Goal: Ask a question

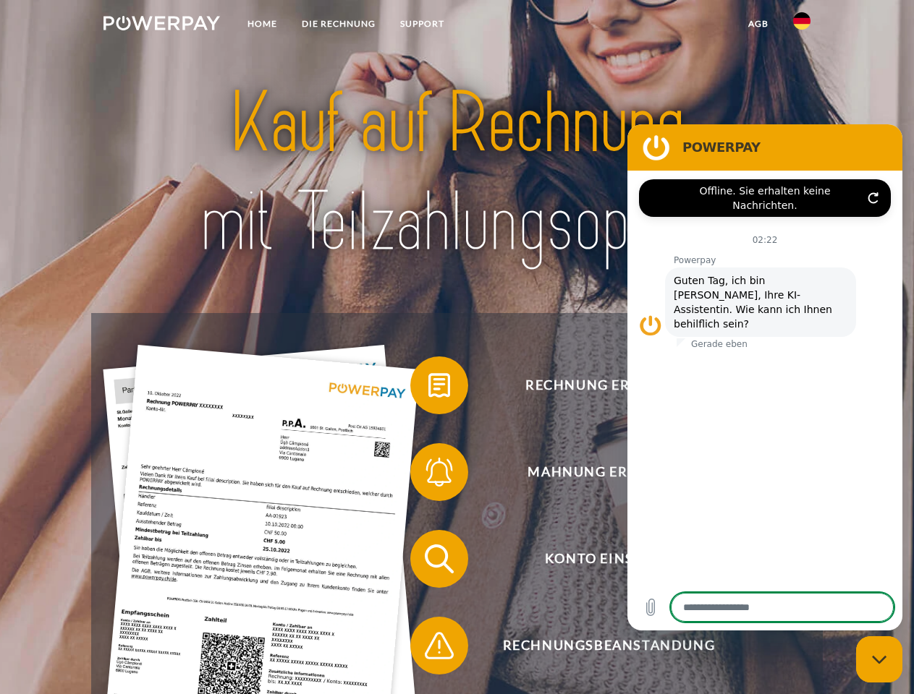
click at [161, 25] on img at bounding box center [161, 23] width 116 height 14
click at [801, 25] on img at bounding box center [801, 20] width 17 height 17
click at [757, 24] on link "agb" at bounding box center [758, 24] width 45 height 26
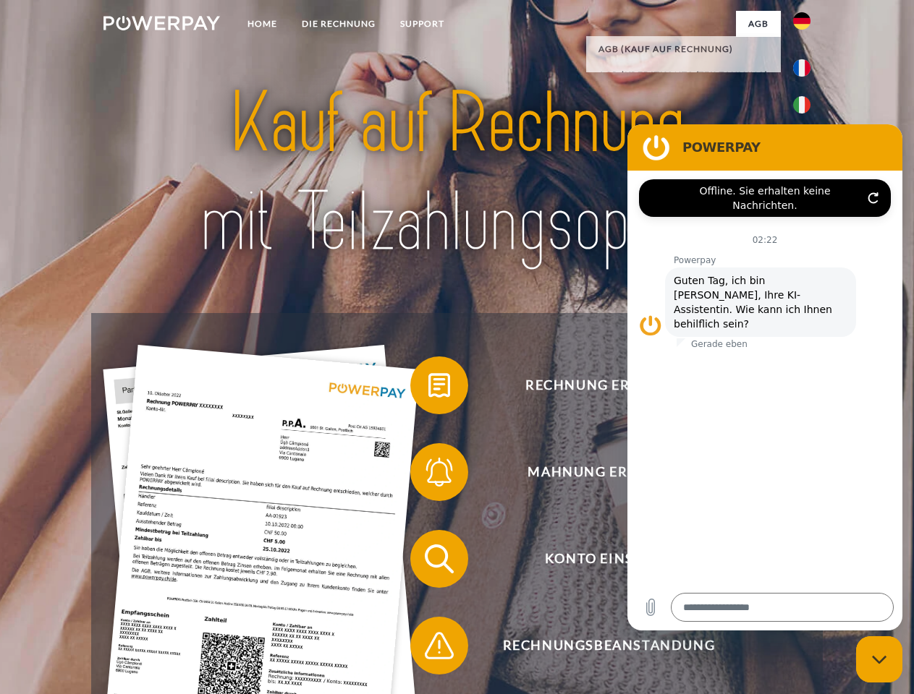
click at [428, 388] on span at bounding box center [417, 385] width 72 height 72
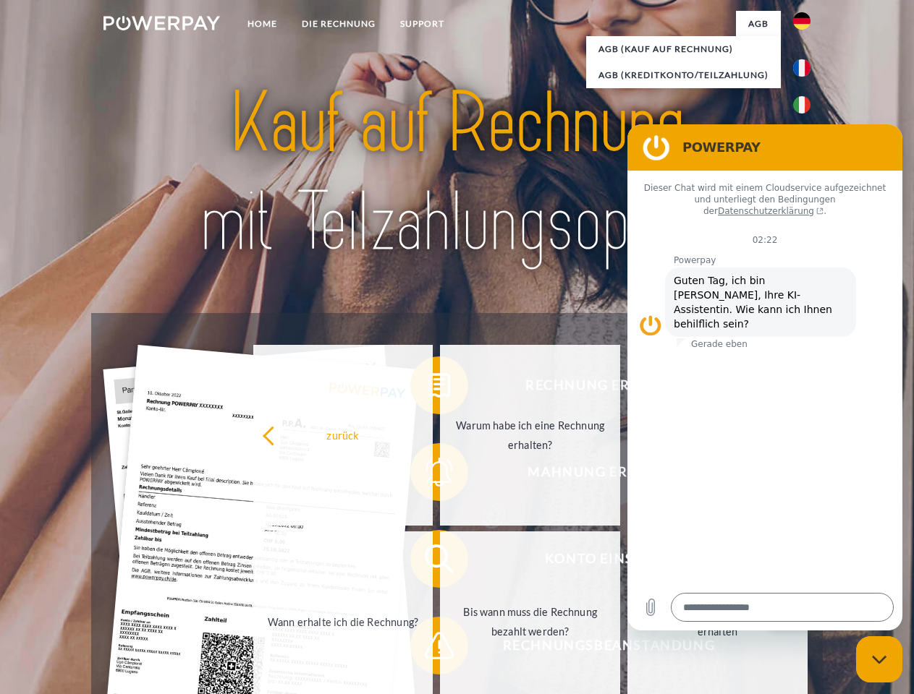
click at [440, 475] on link "Warum habe ich eine Rechnung erhalten?" at bounding box center [530, 435] width 180 height 181
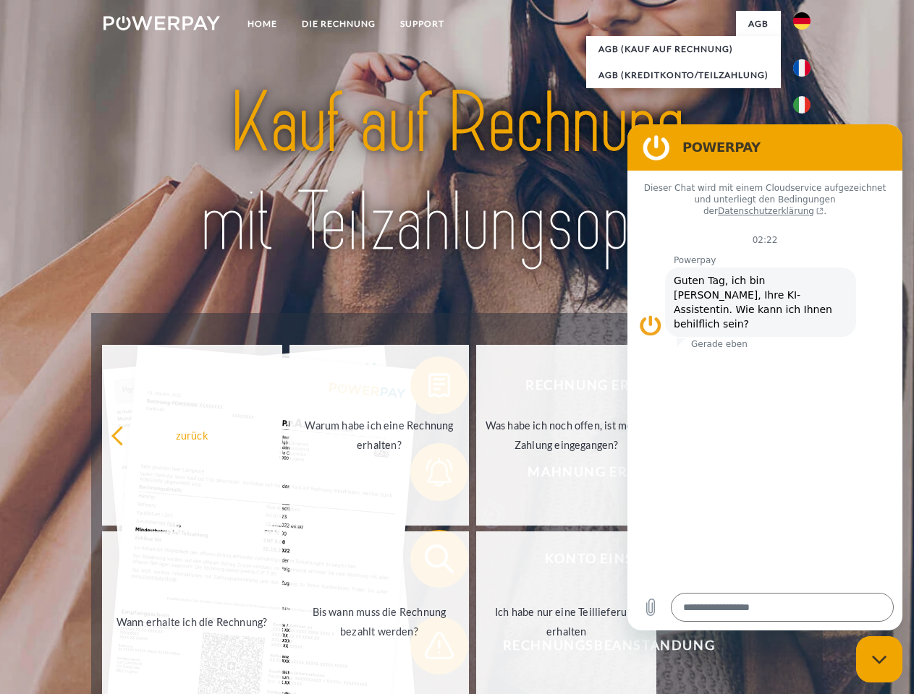
click at [428, 562] on span at bounding box center [417, 559] width 72 height 72
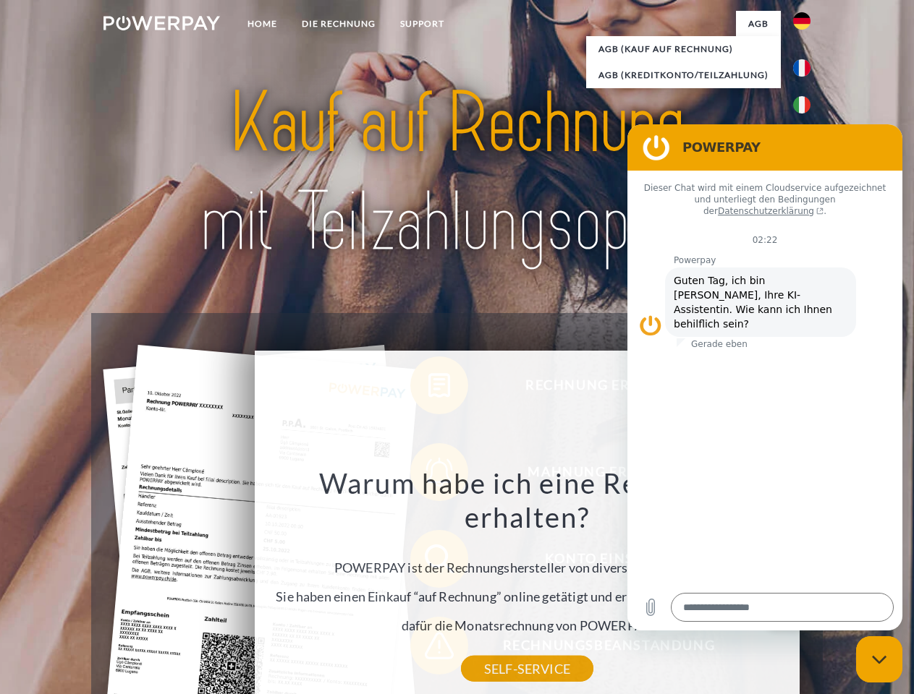
click at [428, 649] on div "Warum habe ich eine Rechnung erhalten? POWERPAY ist der Rechnungshersteller von…" at bounding box center [527, 567] width 528 height 203
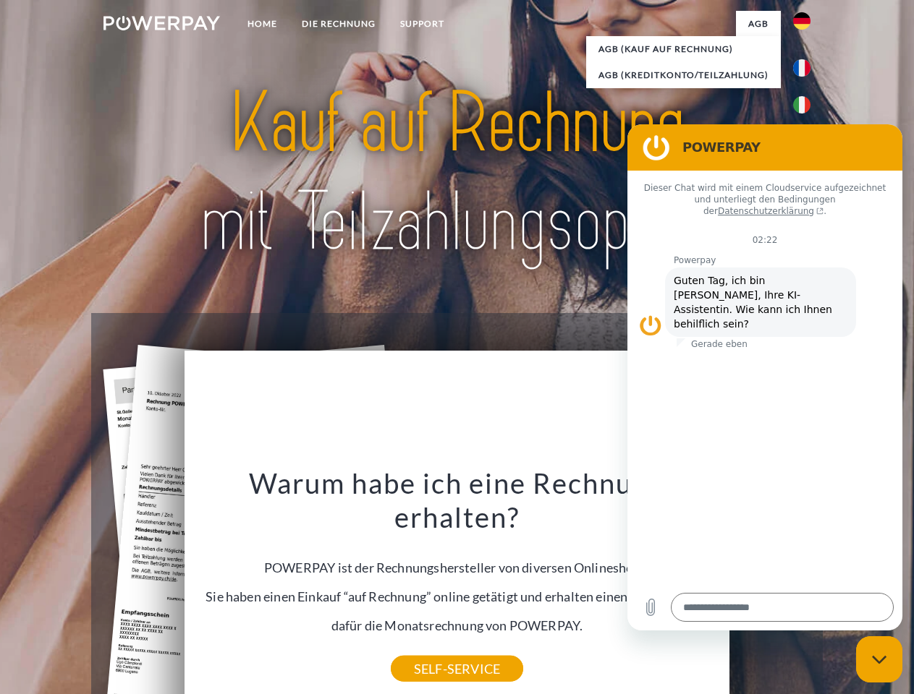
click at [879, 660] on icon "Messaging-Fenster schließen" at bounding box center [879, 659] width 15 height 9
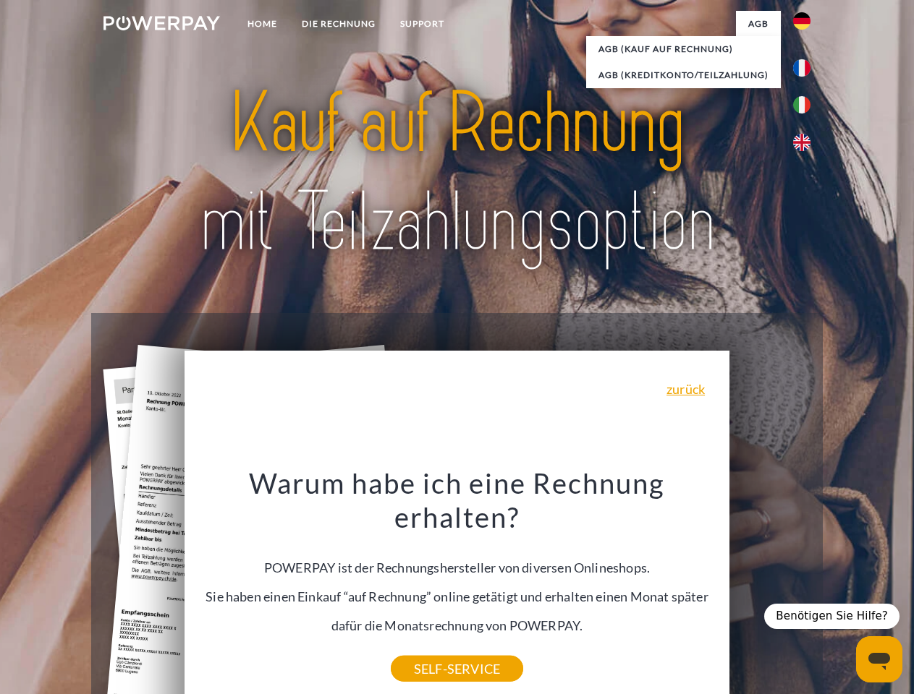
type textarea "*"
